Goal: Transaction & Acquisition: Purchase product/service

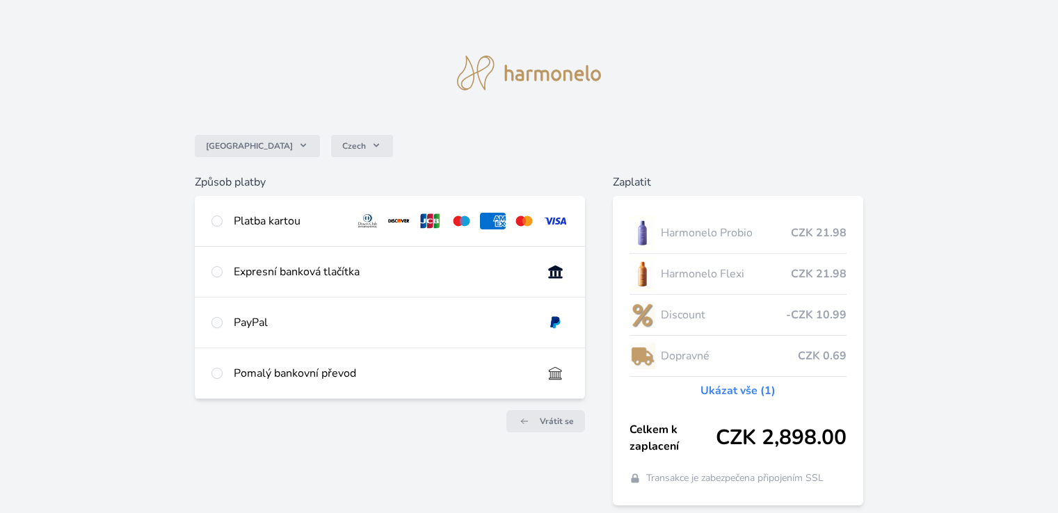
click at [218, 220] on input "radio" at bounding box center [216, 221] width 11 height 11
radio input "true"
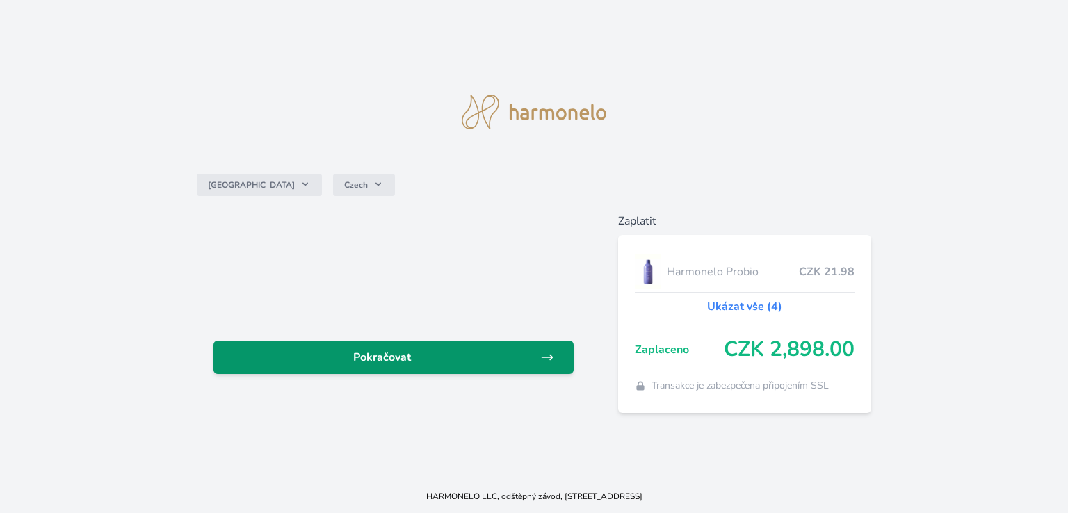
click at [481, 360] on span "Pokračovat" at bounding box center [383, 357] width 316 height 17
